Goal: Check status: Check status

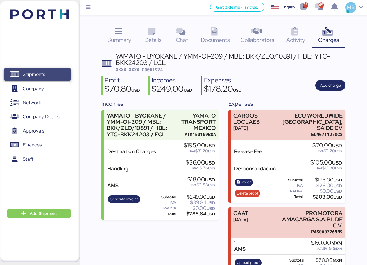
click at [58, 74] on span "Shipments" at bounding box center [37, 74] width 63 height 8
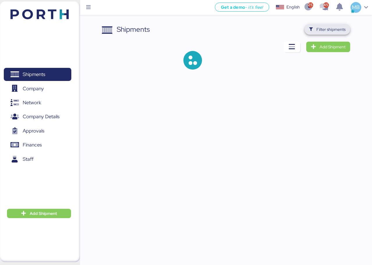
click at [334, 28] on span "Filter shipments" at bounding box center [330, 29] width 29 height 7
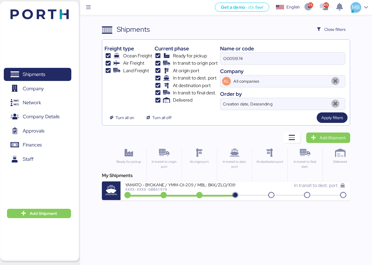
drag, startPoint x: 264, startPoint y: 57, endPoint x: 206, endPoint y: 58, distance: 57.9
click at [206, 58] on div "Freight type Ocean Freight Air Freight Land Freight Current phase Ready for pic…" at bounding box center [225, 76] width 243 height 68
paste input "O0051585"
type input "O0051585"
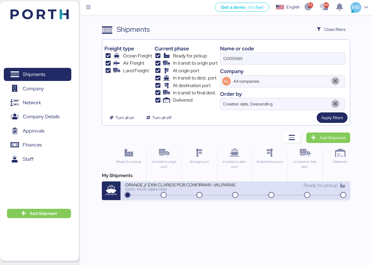
click at [255, 187] on div "Ready for pickup" at bounding box center [290, 185] width 110 height 7
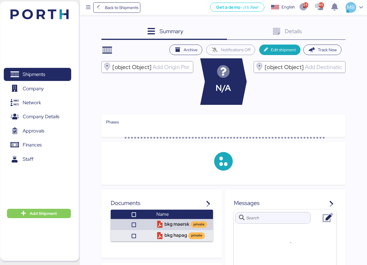
click at [329, 35] on div "Details 0" at bounding box center [286, 32] width 119 height 16
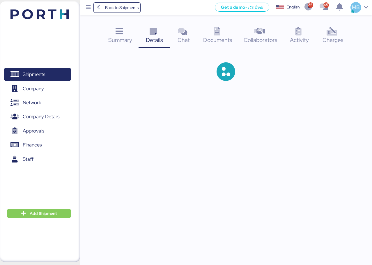
click at [334, 38] on span "Charges" at bounding box center [332, 40] width 21 height 8
